Goal: Task Accomplishment & Management: Manage account settings

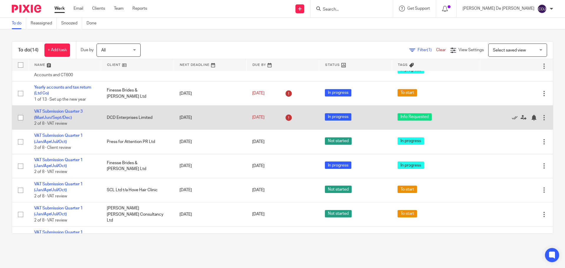
scroll to position [59, 0]
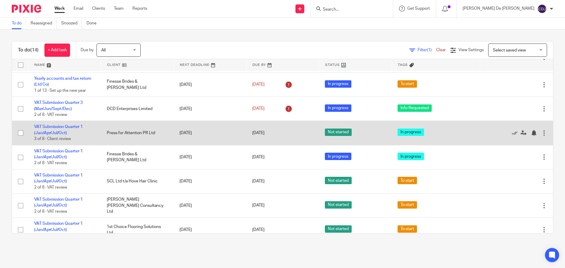
click at [56, 130] on td "VAT Submission Quarter 1 (Jan/Apr/Jul/Oct) 3 of 8 · Client review" at bounding box center [64, 133] width 73 height 24
click at [52, 133] on link "VAT Submission Quarter 1 (Jan/Apr/Jul/Oct)" at bounding box center [58, 130] width 49 height 10
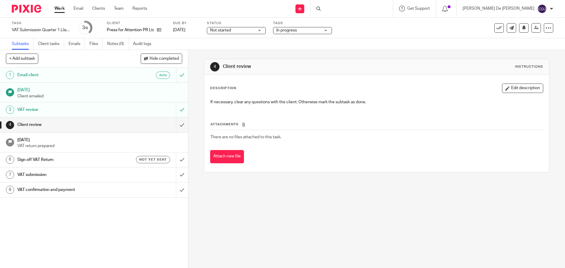
click at [254, 31] on span "Not started" at bounding box center [232, 30] width 44 height 6
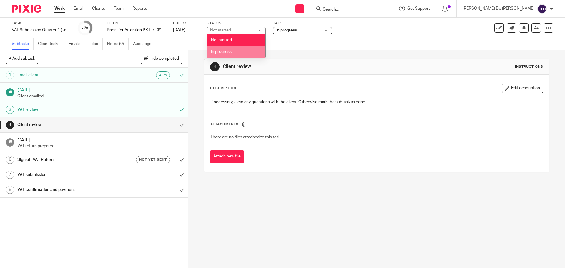
click at [244, 48] on li "In progress" at bounding box center [236, 52] width 58 height 12
click at [244, 48] on div "Subtasks Client tasks Emails Files Notes (0) Audit logs" at bounding box center [282, 44] width 565 height 12
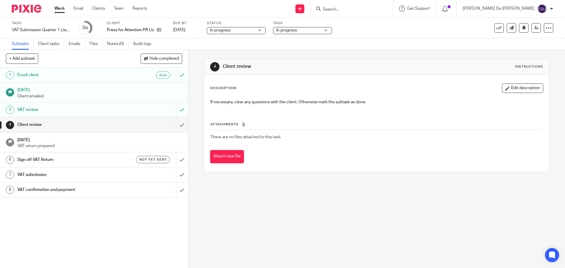
click at [60, 8] on link "Work" at bounding box center [59, 9] width 10 height 6
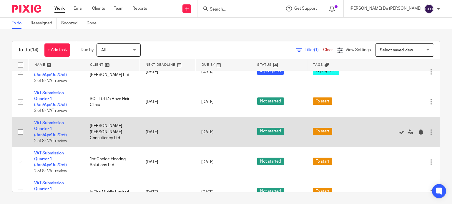
scroll to position [206, 0]
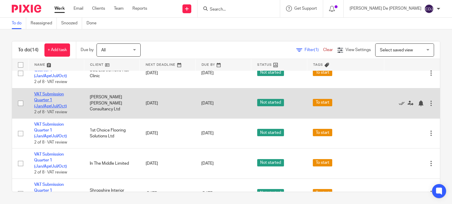
click at [46, 101] on link "VAT Submission Quarter 1 (Jan/Apr/Jul/Oct)" at bounding box center [50, 100] width 33 height 16
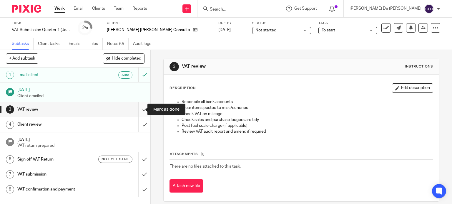
click at [140, 107] on input "submit" at bounding box center [75, 109] width 150 height 15
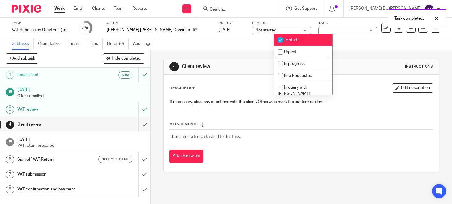
click at [298, 41] on li "To start" at bounding box center [303, 40] width 58 height 12
checkbox input "false"
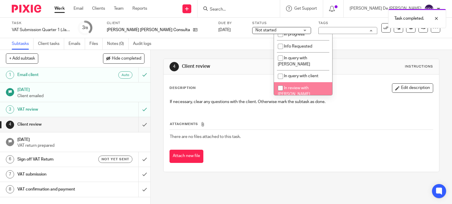
click at [302, 86] on span "In review with [PERSON_NAME]" at bounding box center [294, 91] width 32 height 10
checkbox input "true"
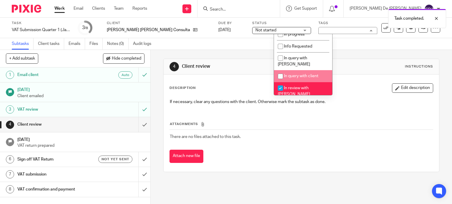
click at [240, 56] on div "4 Client review Instructions Description Edit description If necessary, clear a…" at bounding box center [301, 115] width 276 height 131
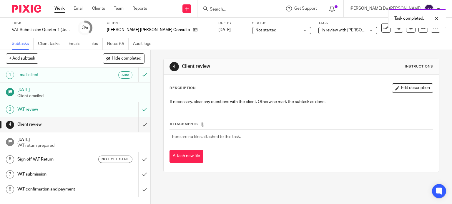
click at [255, 29] on span "Not started" at bounding box center [277, 30] width 44 height 6
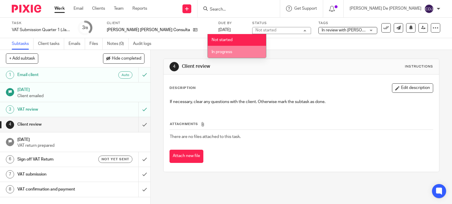
click at [242, 50] on li "In progress" at bounding box center [237, 52] width 58 height 12
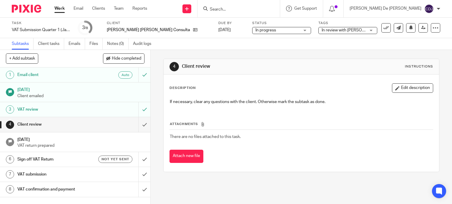
click at [318, 58] on div "4 Client review Instructions Description Edit description If necessary, clear a…" at bounding box center [301, 115] width 276 height 131
click at [418, 28] on link at bounding box center [422, 27] width 9 height 9
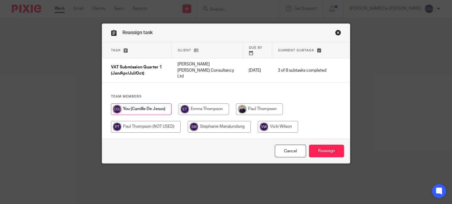
click at [247, 104] on input "radio" at bounding box center [259, 110] width 47 height 12
radio input "true"
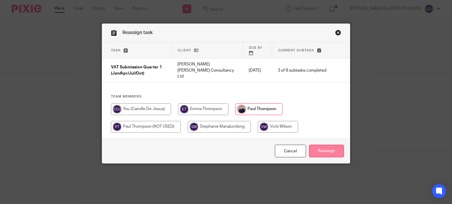
click at [314, 145] on input "Reassign" at bounding box center [326, 151] width 35 height 13
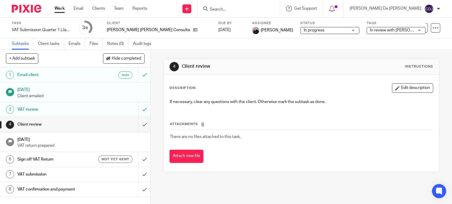
click at [60, 10] on link "Work" at bounding box center [59, 9] width 10 height 6
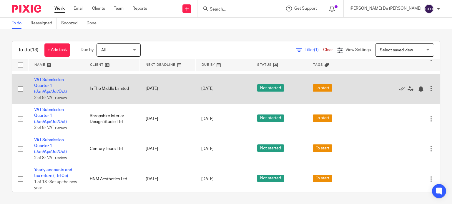
scroll to position [285, 0]
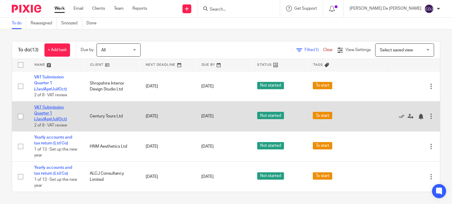
click at [46, 117] on link "VAT Submission Quarter 1 (Jan/Apr/Jul/Oct)" at bounding box center [50, 114] width 33 height 16
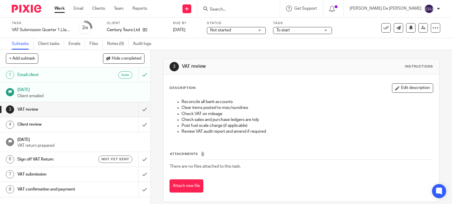
click at [355, 51] on div "3 VAT review Instructions Description Edit description Reconcile all bank accou…" at bounding box center [301, 130] width 276 height 161
click at [282, 32] on span "To start" at bounding box center [283, 30] width 14 height 4
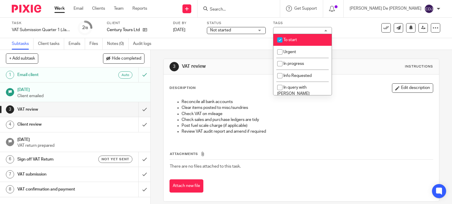
click at [297, 39] on li "To start" at bounding box center [302, 40] width 58 height 12
checkbox input "false"
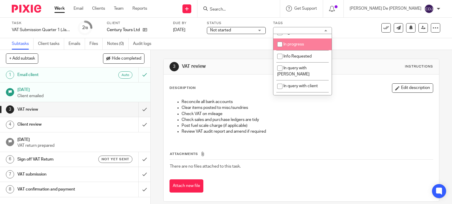
scroll to position [29, 0]
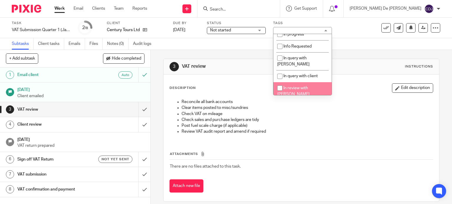
click at [300, 86] on span "In review with [PERSON_NAME]" at bounding box center [293, 91] width 32 height 10
checkbox input "true"
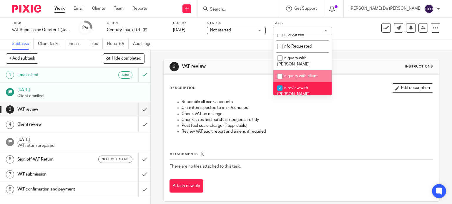
click at [241, 30] on span "Not started" at bounding box center [232, 30] width 44 height 6
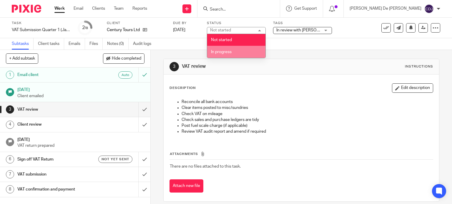
click at [241, 50] on li "In progress" at bounding box center [236, 52] width 58 height 12
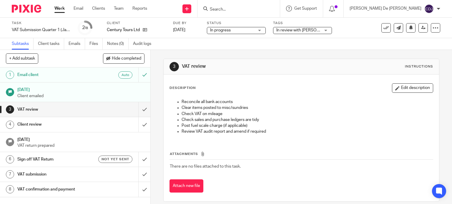
click at [302, 55] on div "3 VAT review Instructions Description Edit description Reconcile all bank accou…" at bounding box center [301, 130] width 276 height 161
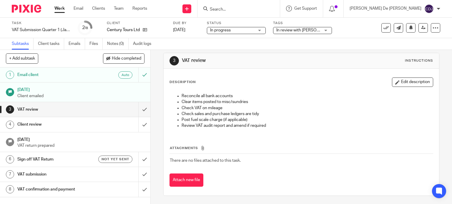
scroll to position [0, 0]
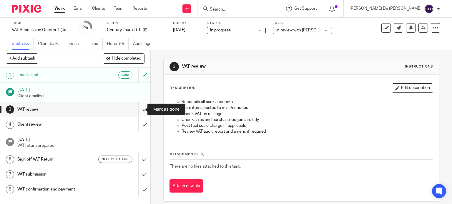
click at [135, 114] on input "submit" at bounding box center [75, 109] width 150 height 15
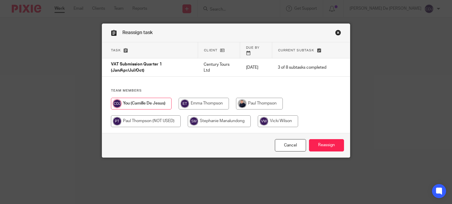
click at [243, 98] on input "radio" at bounding box center [259, 104] width 47 height 12
radio input "true"
click at [320, 146] on input "Reassign" at bounding box center [326, 145] width 35 height 13
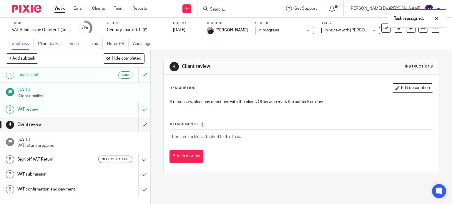
click at [55, 5] on div "Work Email Clients Team Reports Work Email Clients Team Reports Settings" at bounding box center [102, 8] width 107 height 17
click at [60, 8] on link "Work" at bounding box center [59, 9] width 10 height 6
